Goal: Task Accomplishment & Management: Complete application form

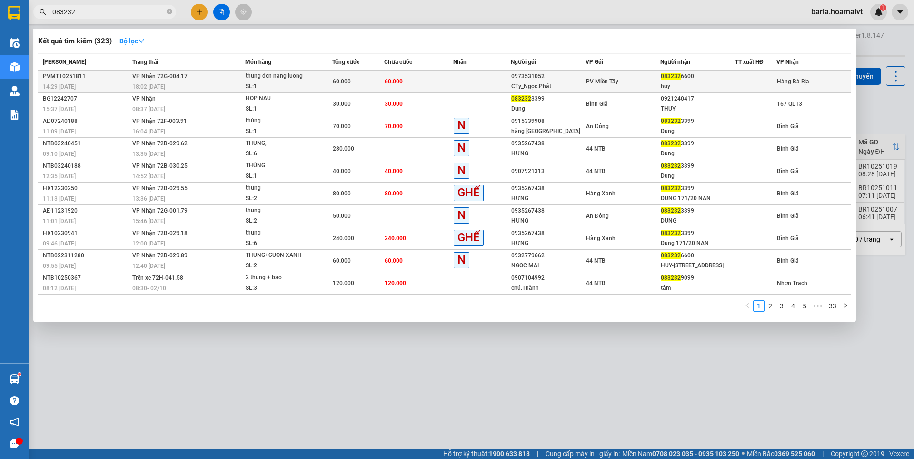
type input "083232"
click at [376, 79] on div "60.000" at bounding box center [358, 81] width 51 height 10
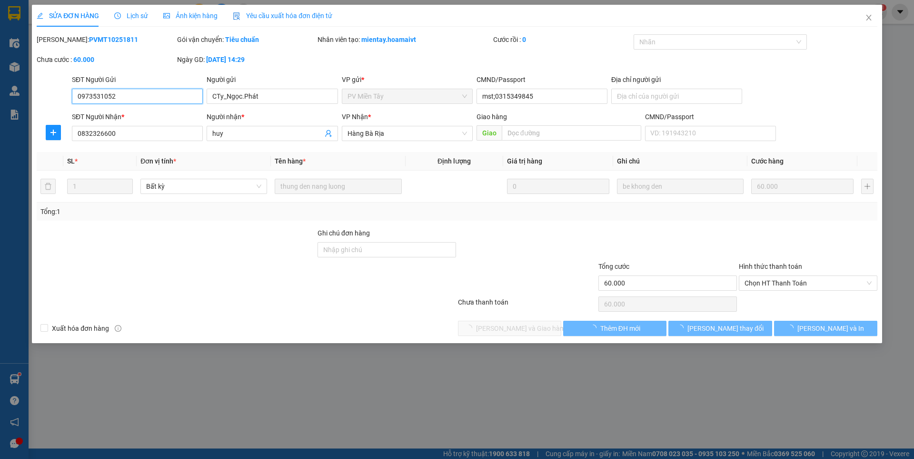
type input "0973531052"
type input "CTy_Ngọc.Phát"
type input "mst;0315349845"
type input "0832326600"
type input "huy"
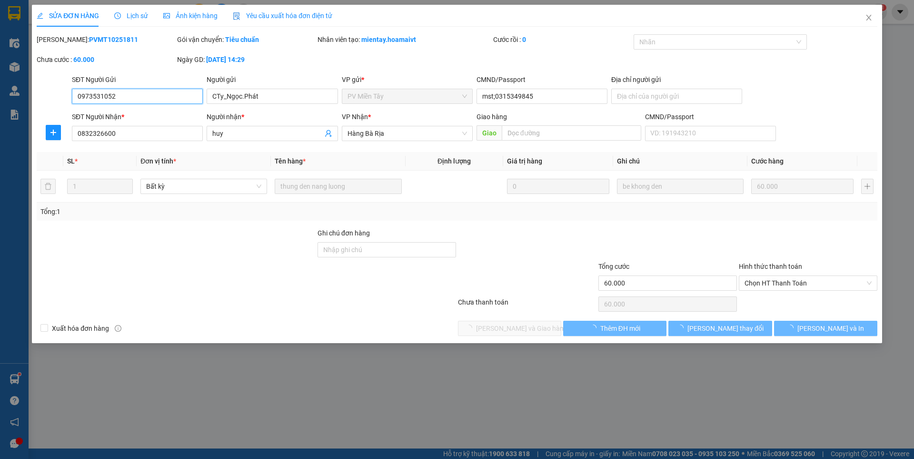
type input "60.000"
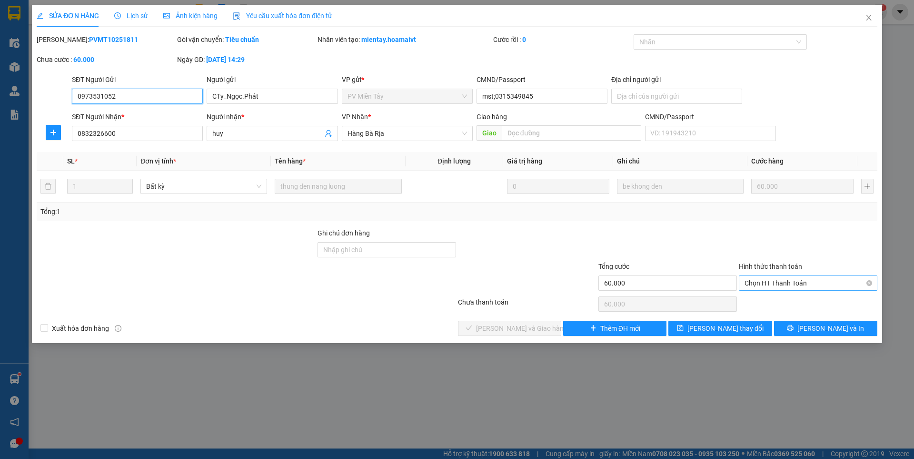
click at [765, 282] on span "Chọn HT Thanh Toán" at bounding box center [808, 283] width 127 height 14
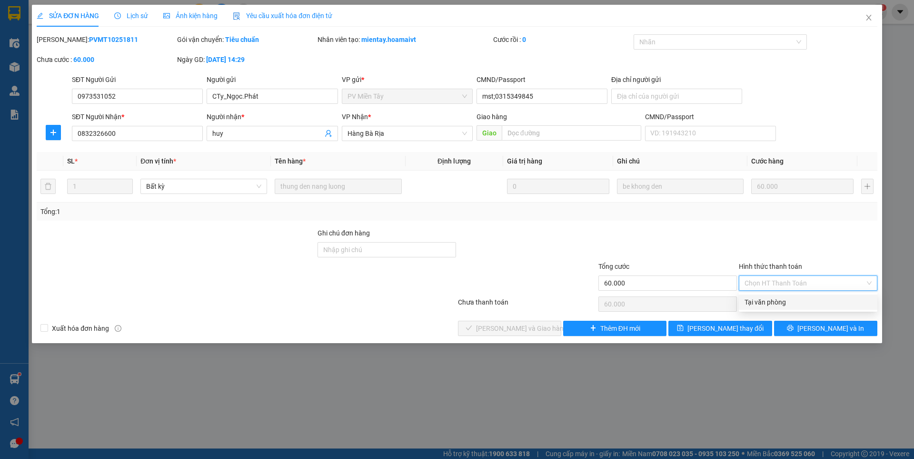
click at [765, 298] on div "Tại văn phòng" at bounding box center [808, 302] width 127 height 10
type input "0"
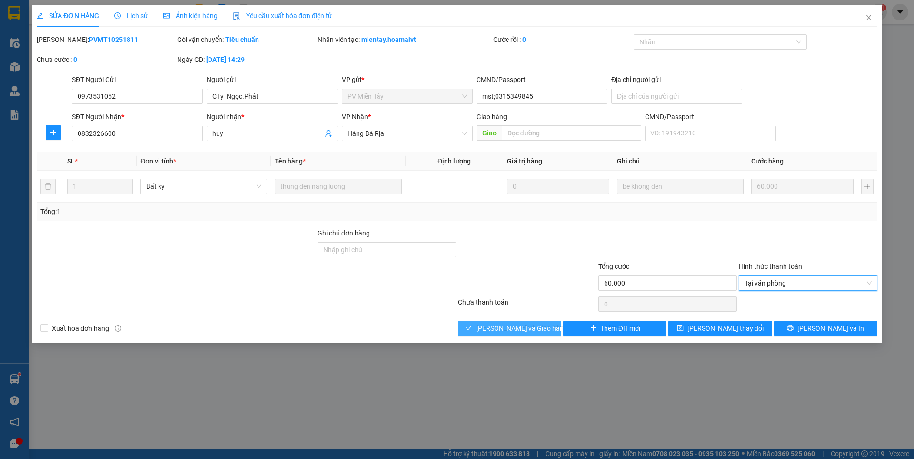
click at [472, 328] on icon "check" at bounding box center [469, 327] width 7 height 7
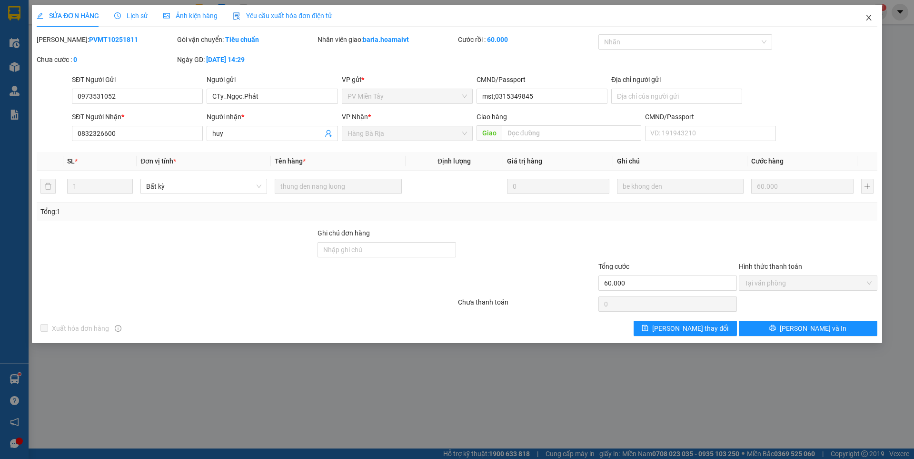
click at [871, 17] on icon "close" at bounding box center [869, 18] width 8 height 8
